Goal: Task Accomplishment & Management: Use online tool/utility

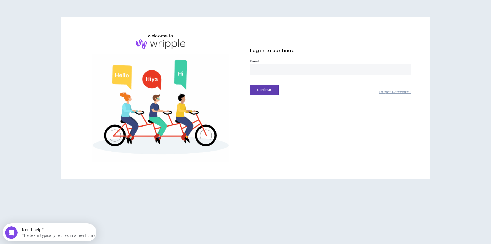
click at [302, 71] on input "email" at bounding box center [330, 69] width 161 height 11
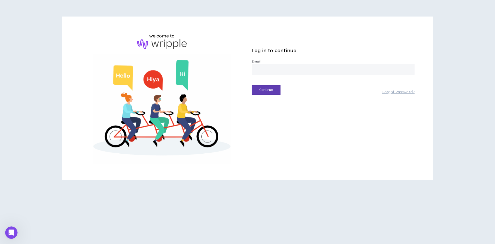
type input "**********"
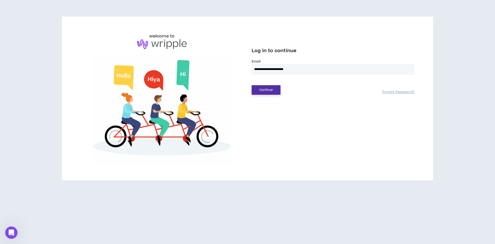
click at [258, 92] on button "Continue" at bounding box center [266, 90] width 29 height 10
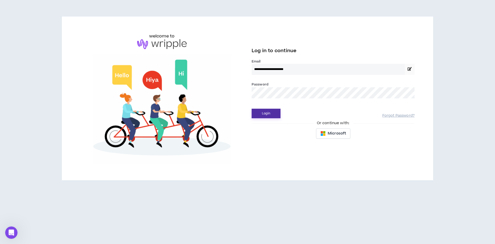
click at [264, 112] on button "Login" at bounding box center [266, 114] width 29 height 10
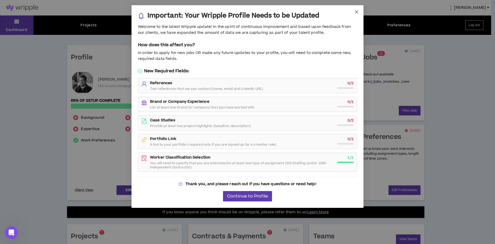
click at [360, 10] on span "Close" at bounding box center [357, 12] width 14 height 14
click at [360, 10] on div "Important: Your Wripple Profile Needs to be Updated Welcome to the latest Wripp…" at bounding box center [247, 122] width 495 height 244
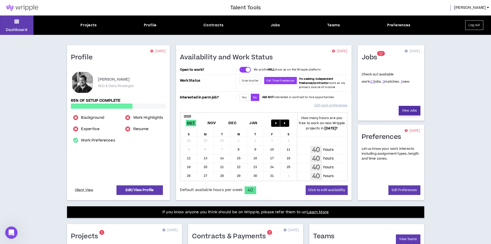
click at [410, 109] on link "View Jobs" at bounding box center [410, 111] width 22 height 10
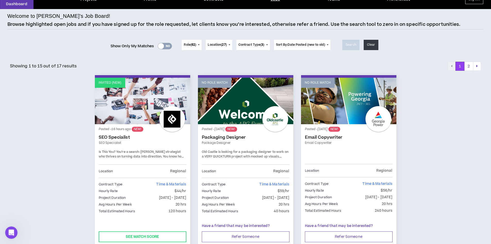
scroll to position [52, 0]
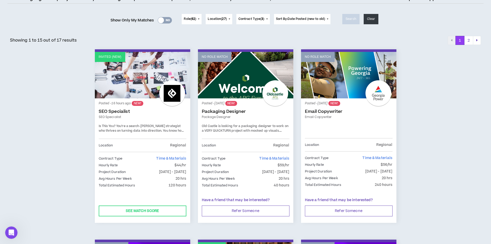
click at [166, 101] on div at bounding box center [172, 93] width 26 height 26
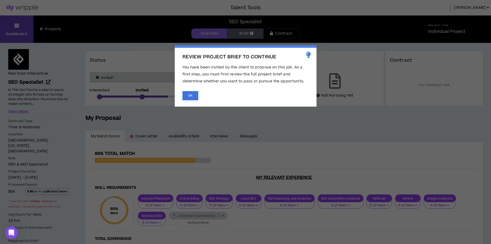
click at [191, 92] on button "OK" at bounding box center [191, 95] width 16 height 9
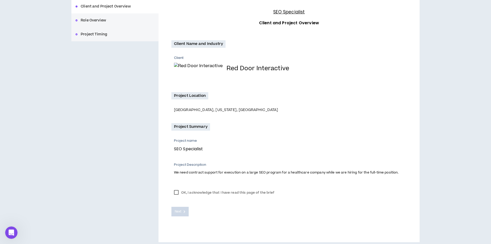
scroll to position [68, 0]
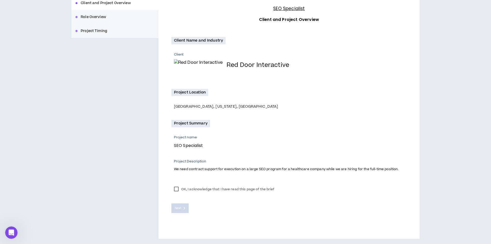
click at [179, 190] on label "OK, I acknowledge that I have read this page of the brief" at bounding box center [224, 189] width 106 height 8
click at [182, 211] on button "Next" at bounding box center [180, 208] width 18 height 10
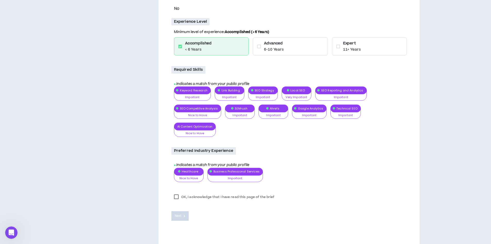
scroll to position [313, 0]
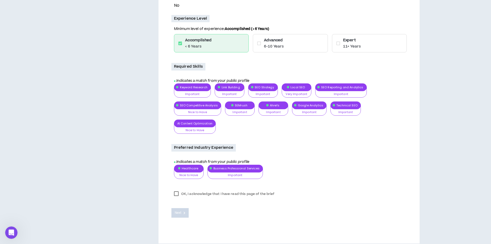
click at [180, 190] on label "OK, I acknowledge that I have read this page of the brief" at bounding box center [224, 194] width 106 height 8
click at [178, 210] on span "Next" at bounding box center [178, 212] width 7 height 5
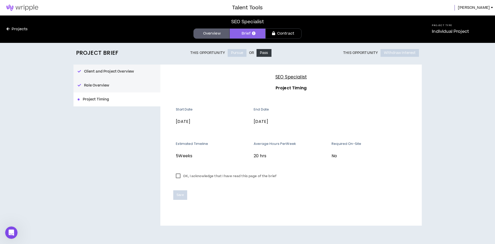
drag, startPoint x: 197, startPoint y: 177, endPoint x: 194, endPoint y: 177, distance: 2.6
click at [197, 177] on label "OK, I acknowledge that I have read this page of the brief" at bounding box center [226, 176] width 106 height 8
click at [263, 54] on button "Pass" at bounding box center [264, 53] width 15 height 8
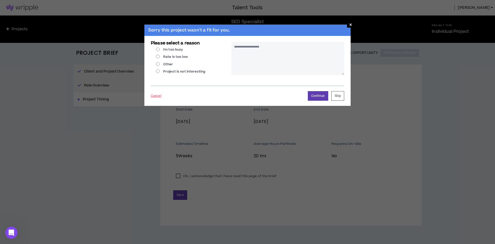
click at [185, 57] on label "Rate is too low" at bounding box center [172, 56] width 32 height 5
radio input "****"
click at [279, 47] on textarea at bounding box center [288, 58] width 113 height 33
click at [220, 58] on div "Rate is too low" at bounding box center [191, 57] width 81 height 6
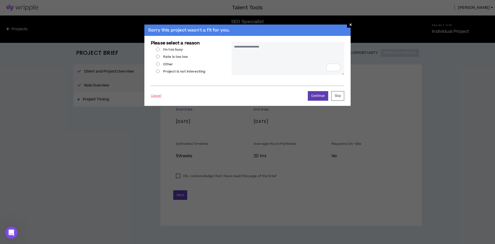
click at [220, 58] on div "Rate is too low" at bounding box center [191, 57] width 81 height 6
click at [317, 95] on button "Continue" at bounding box center [318, 96] width 20 height 10
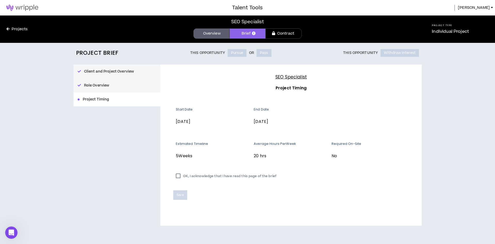
click at [25, 33] on div "Projects" at bounding box center [44, 28] width 89 height 27
click at [22, 31] on link "Projects" at bounding box center [17, 29] width 34 height 6
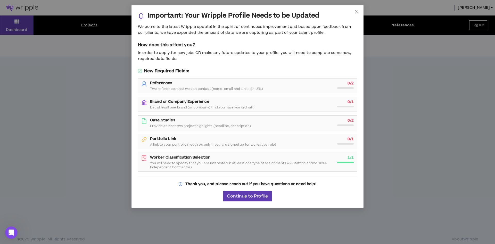
click at [356, 12] on icon "close" at bounding box center [357, 12] width 4 height 4
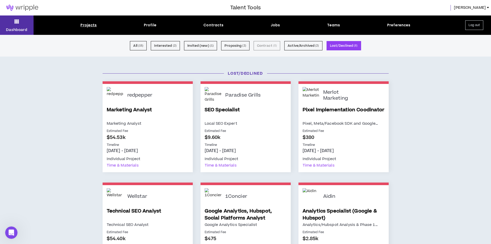
click at [24, 24] on button "Dashboard" at bounding box center [17, 24] width 34 height 19
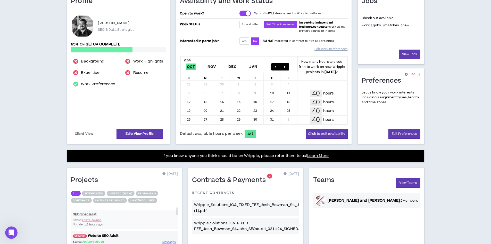
scroll to position [109, 0]
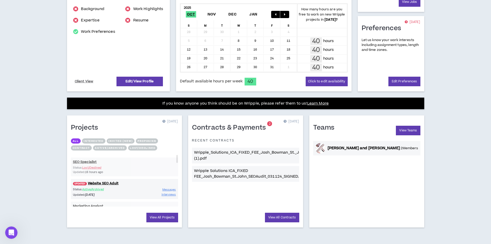
click at [256, 156] on p "Wripple_Solutions_ICA_FIXED_FEE_Josh_Bowman_St._John_Website_SEO_Audit_[DATE].d…" at bounding box center [245, 156] width 103 height 12
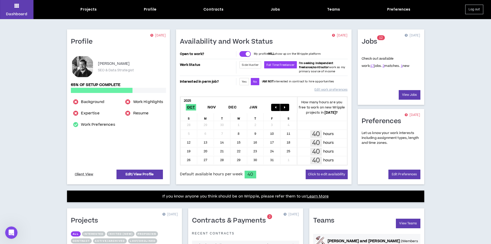
scroll to position [0, 0]
